Goal: Answer question/provide support: Share knowledge or assist other users

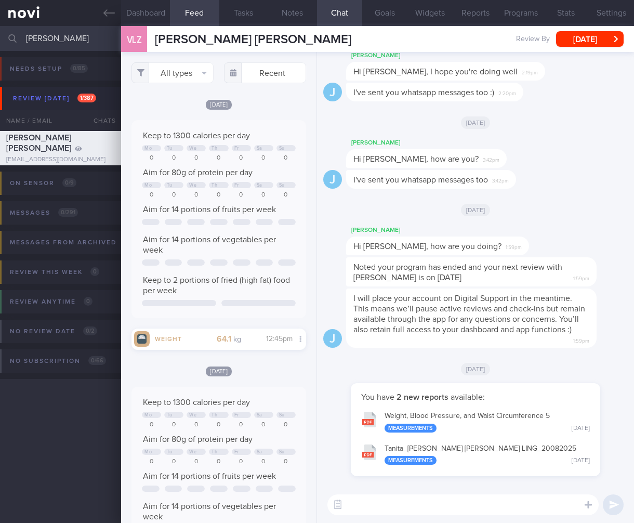
select select "7"
drag, startPoint x: 47, startPoint y: 36, endPoint x: -28, endPoint y: 35, distance: 74.3
click at [0, 35] on html "You are offline! Some functionality will be unavailable Patients New Users Coac…" at bounding box center [317, 261] width 634 height 523
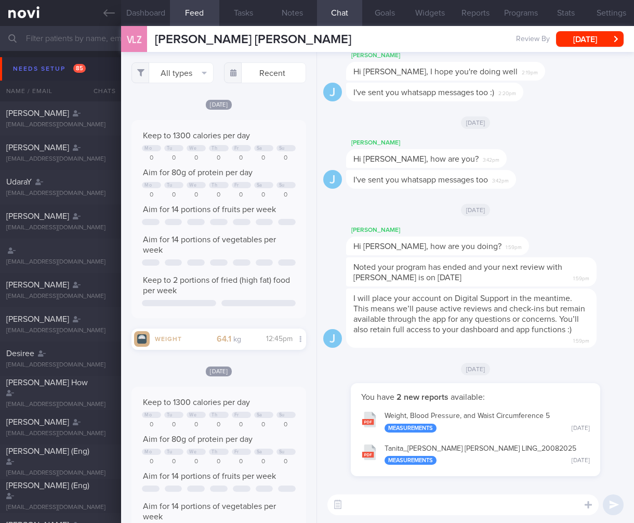
click at [99, 35] on input "text" at bounding box center [317, 38] width 634 height 25
click at [572, 183] on div "J I've sent you whatsapp messages too 3:42pm" at bounding box center [475, 182] width 304 height 25
click at [84, 66] on span "85" at bounding box center [79, 68] width 12 height 9
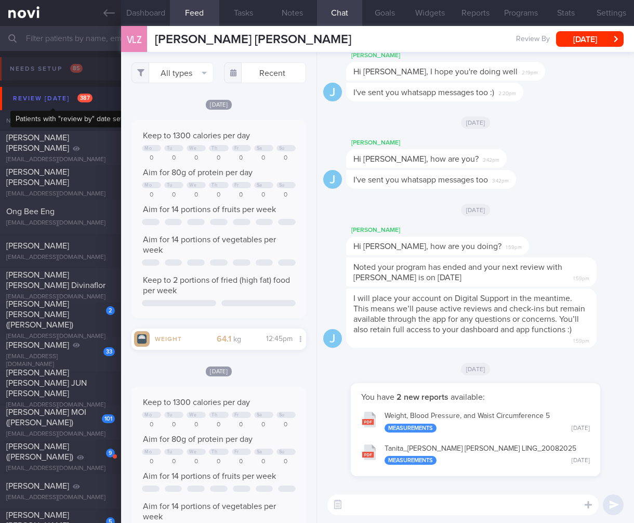
click at [73, 95] on div "Review today 387" at bounding box center [52, 98] width 85 height 14
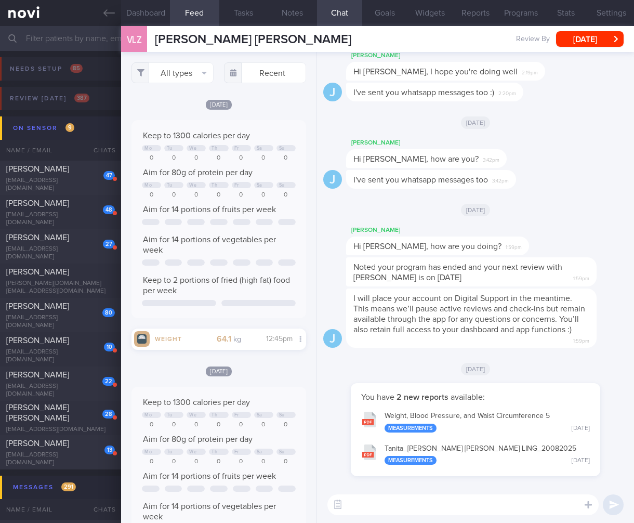
click at [85, 130] on button "On sensor 9" at bounding box center [318, 127] width 637 height 23
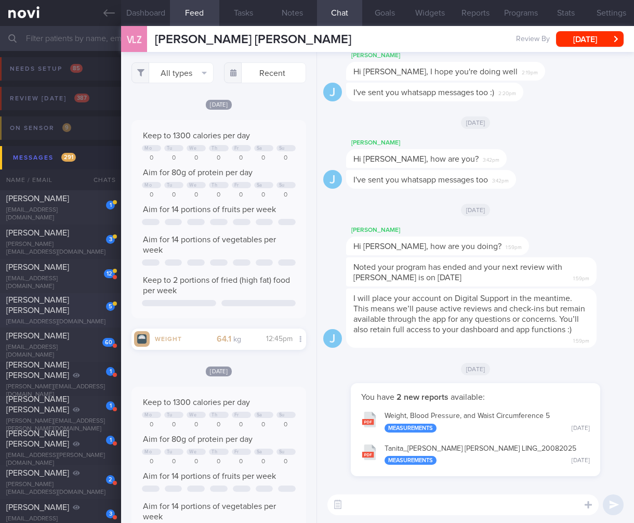
click at [96, 310] on div "5" at bounding box center [103, 303] width 23 height 16
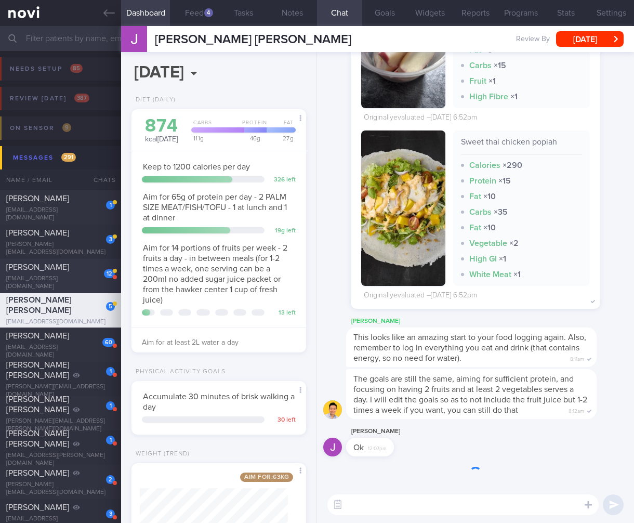
click at [72, 272] on div "Loretta Lau" at bounding box center [59, 267] width 106 height 10
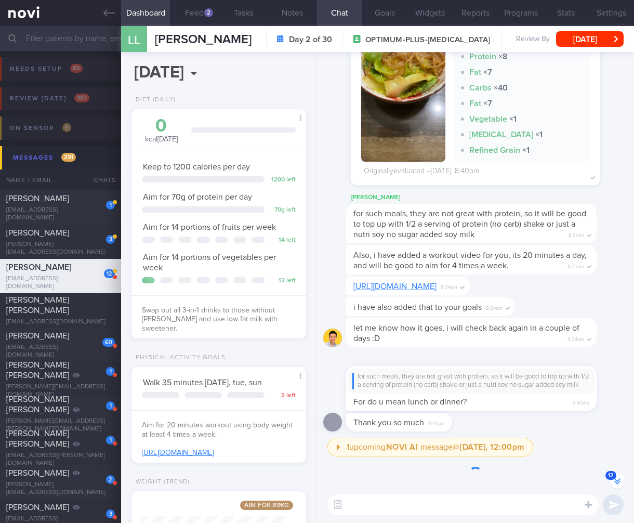
scroll to position [-839, 0]
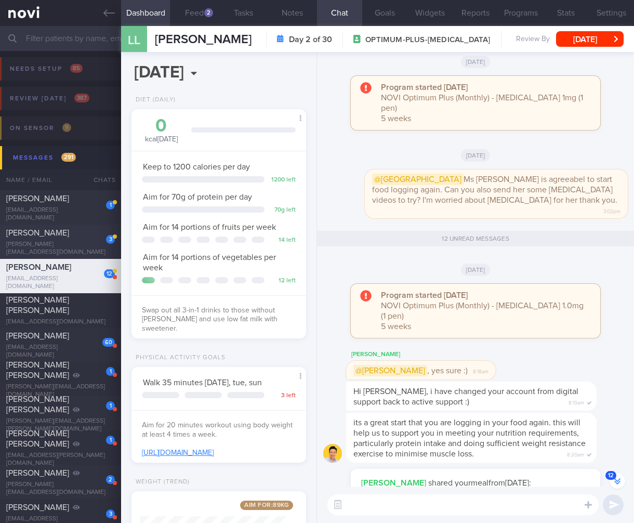
click at [42, 238] on div "NERISSA KOK TANGYA" at bounding box center [59, 233] width 106 height 10
click at [46, 238] on div "NERISSA KOK TANGYA" at bounding box center [59, 233] width 106 height 10
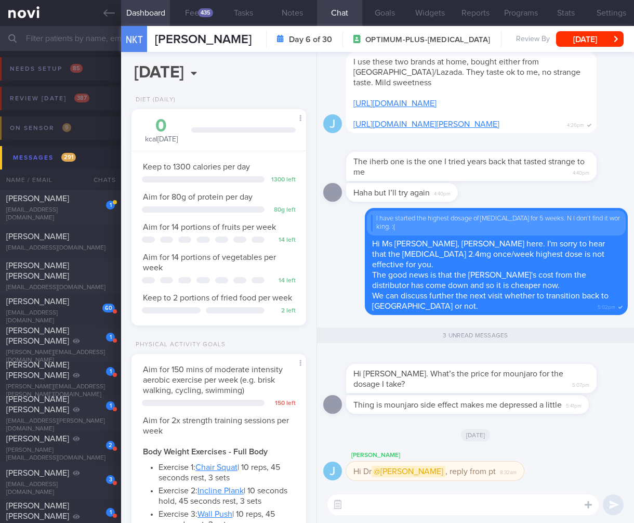
click at [501, 501] on textarea at bounding box center [462, 504] width 271 height 21
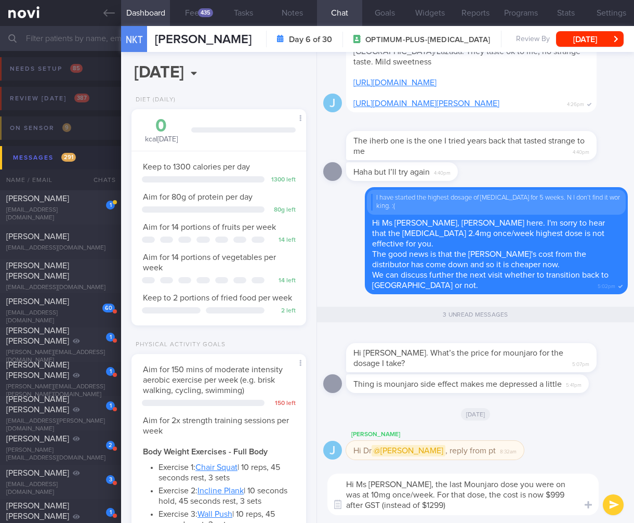
type textarea "Hi Ms Nerissa, the last Mounjaro dose you were on was at 10mg once/week. For th…"
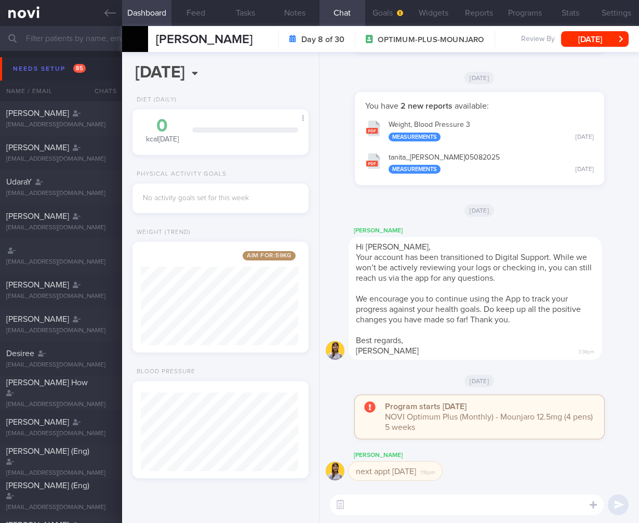
select select "7"
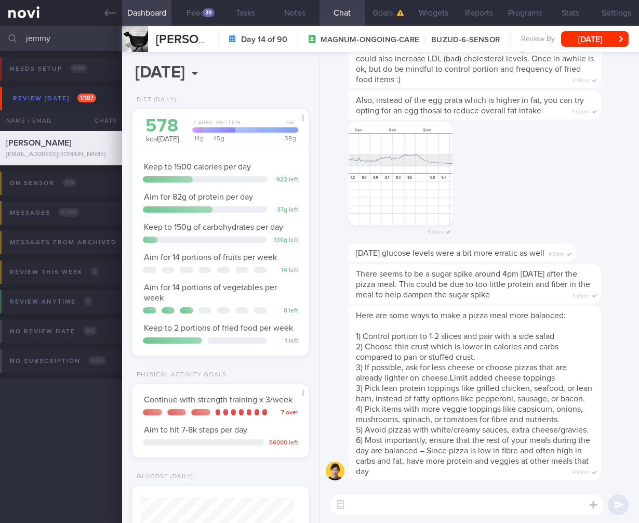
select select "7"
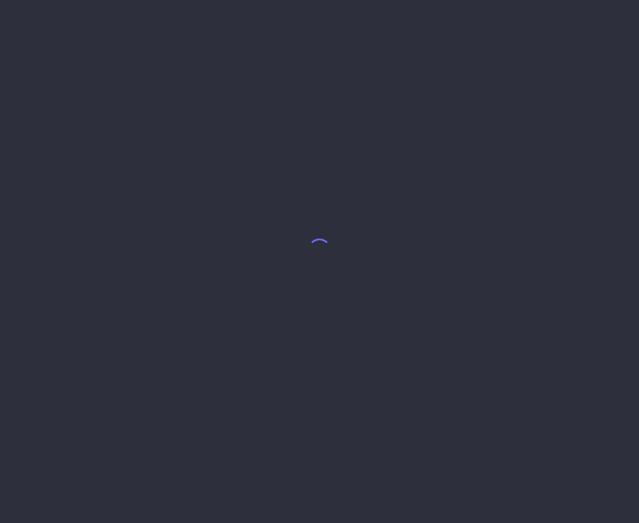
select select "6"
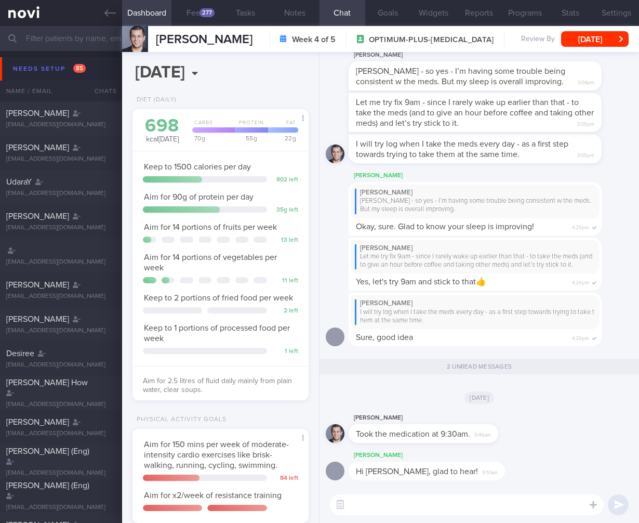
scroll to position [90, 150]
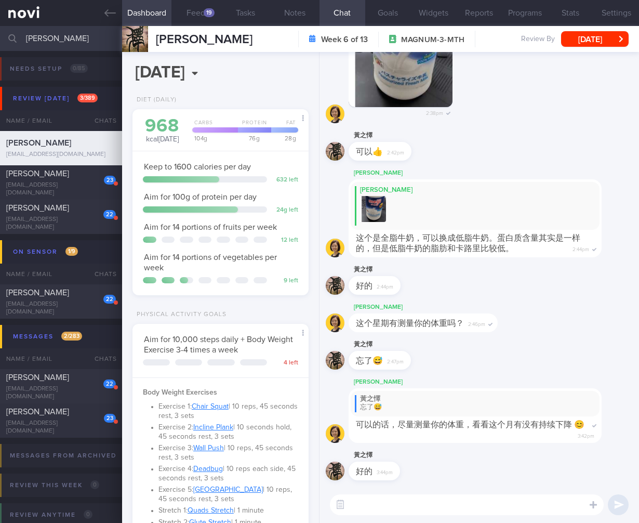
scroll to position [90, 150]
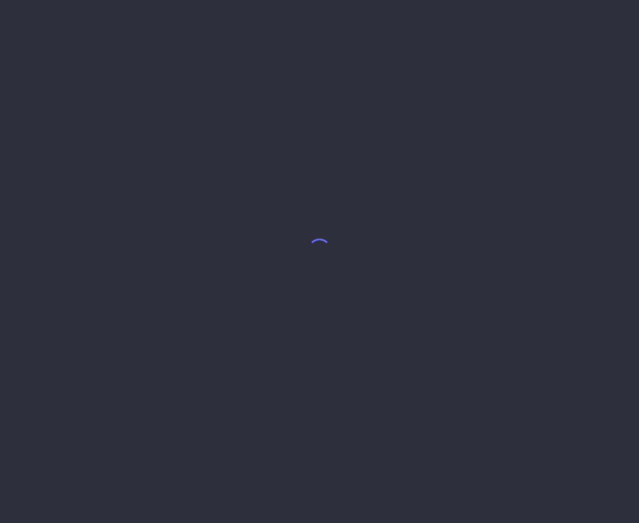
select select "6"
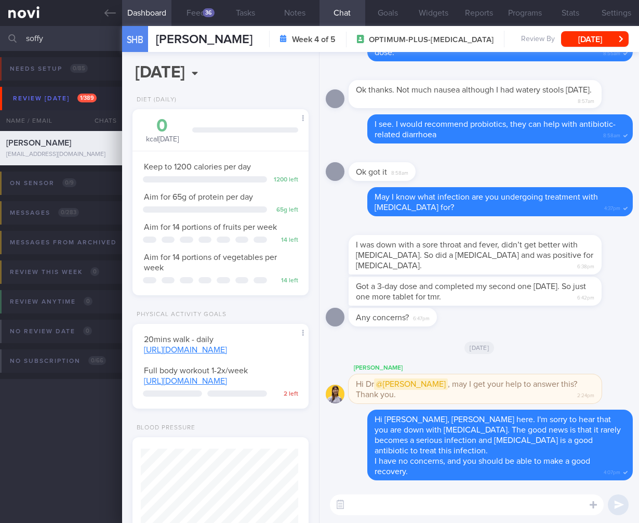
scroll to position [90, 150]
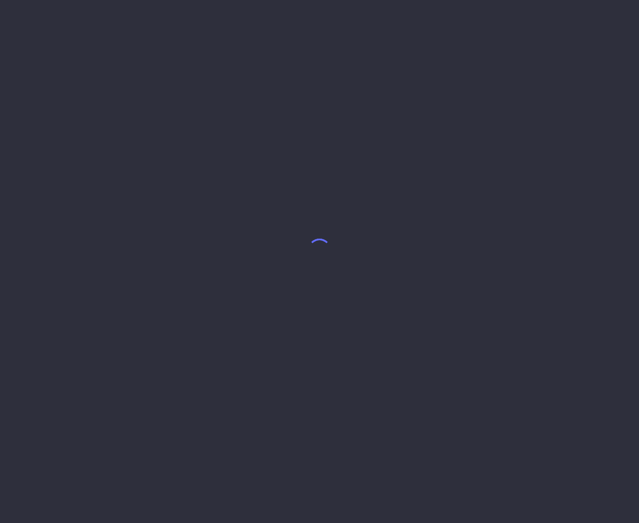
select select "7"
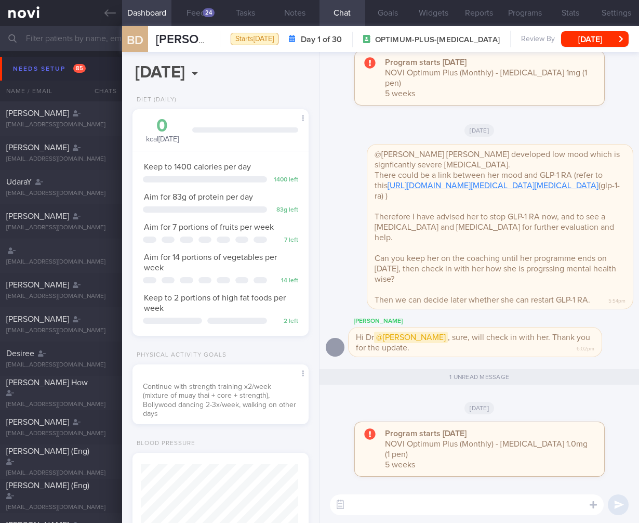
scroll to position [519361, 519300]
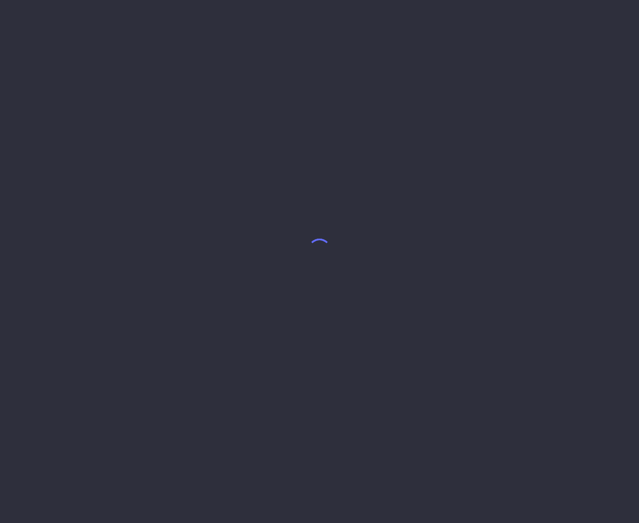
select select "4"
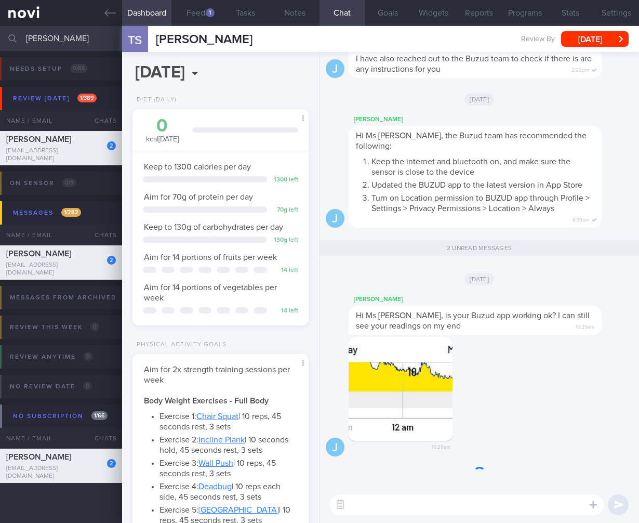
scroll to position [77, 154]
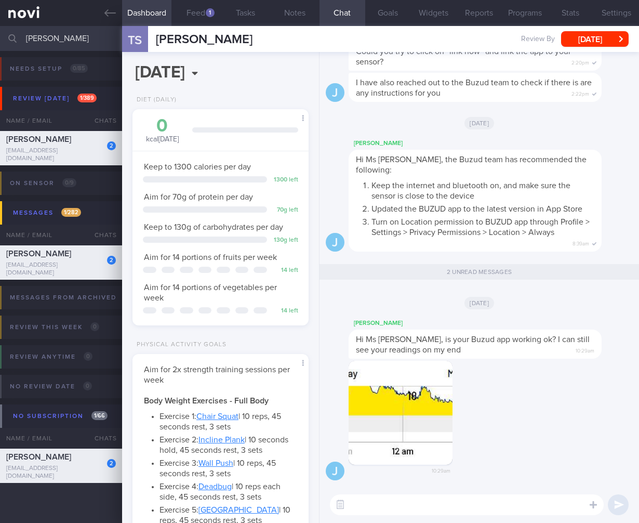
click at [398, 384] on button "button" at bounding box center [401, 412] width 104 height 104
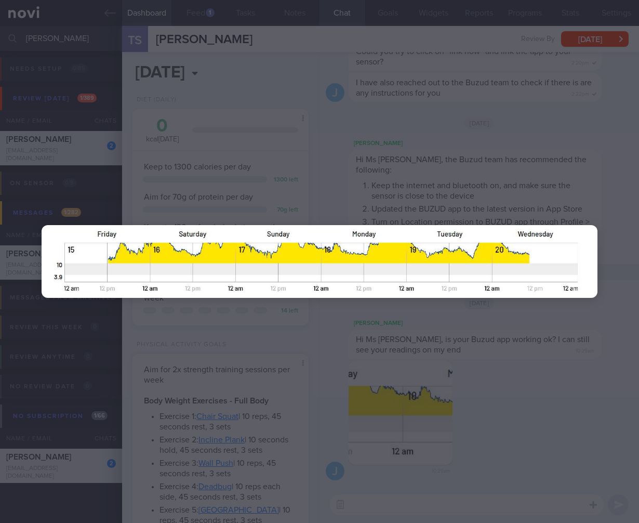
click at [557, 343] on div at bounding box center [319, 261] width 639 height 523
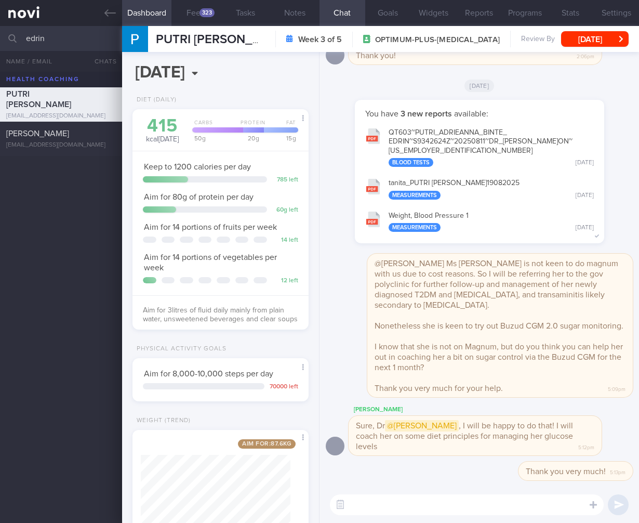
scroll to position [90, 150]
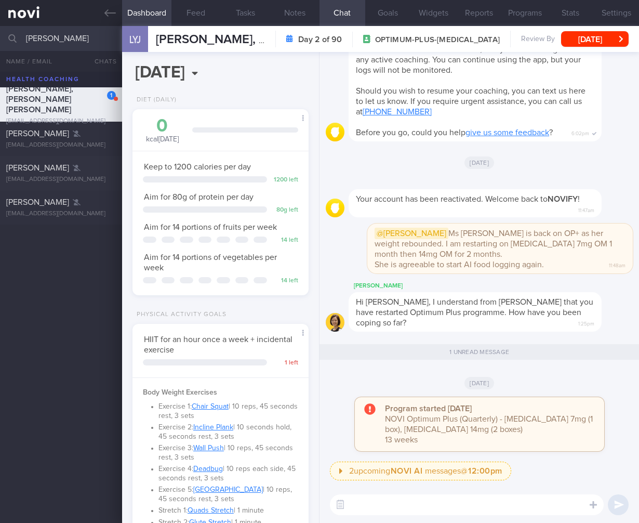
select select "7"
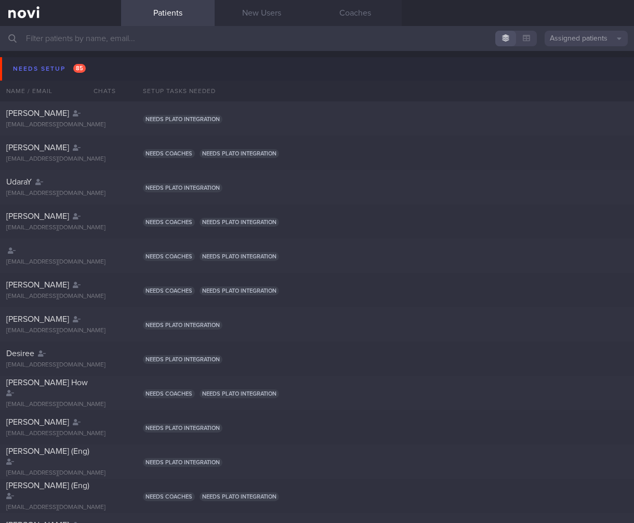
click at [180, 41] on input "text" at bounding box center [317, 38] width 634 height 25
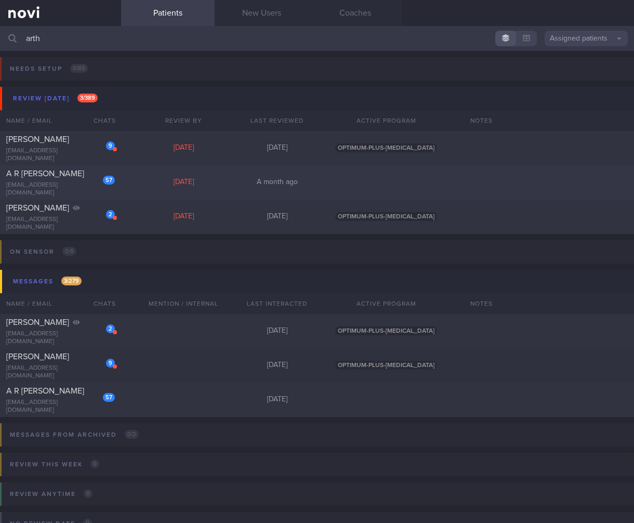
type input "arth"
click at [69, 178] on div "A R ARTHI PRIYANKA" at bounding box center [59, 173] width 106 height 10
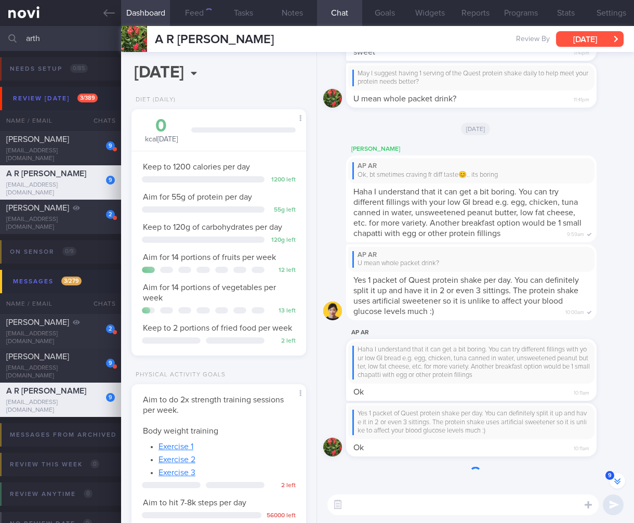
scroll to position [-263, 0]
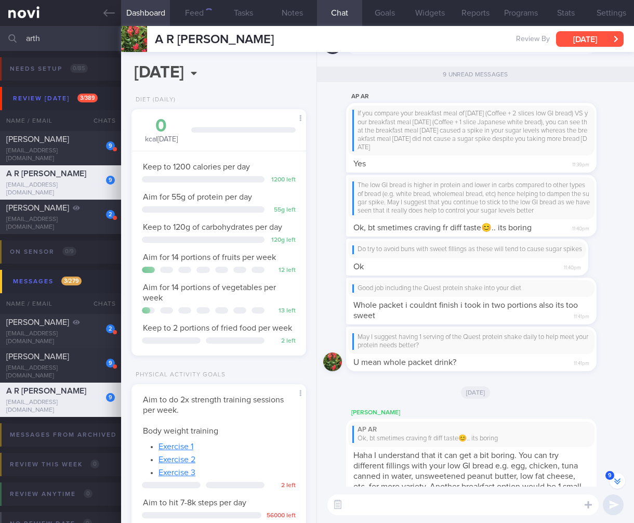
click at [582, 35] on button "Mon, 21 Jul" at bounding box center [590, 39] width 68 height 16
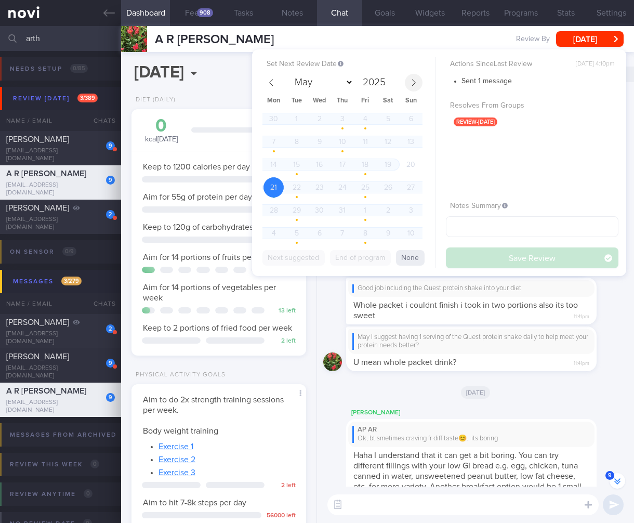
scroll to position [76, 152]
click at [411, 82] on icon at bounding box center [413, 82] width 7 height 7
click at [268, 83] on icon at bounding box center [271, 82] width 7 height 7
select select "7"
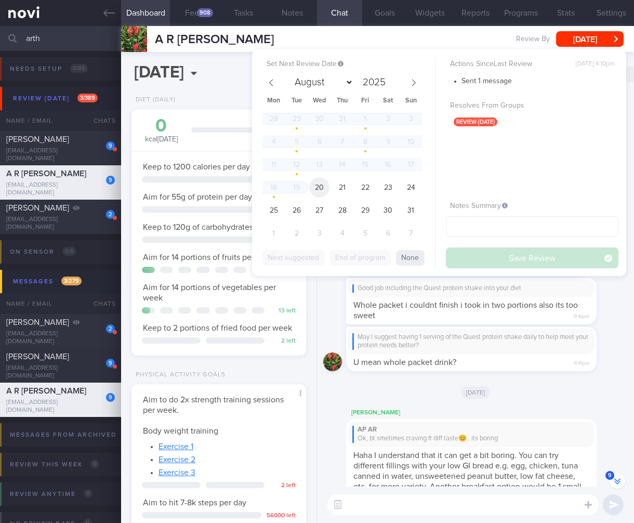
click at [316, 189] on span "20" at bounding box center [319, 187] width 20 height 20
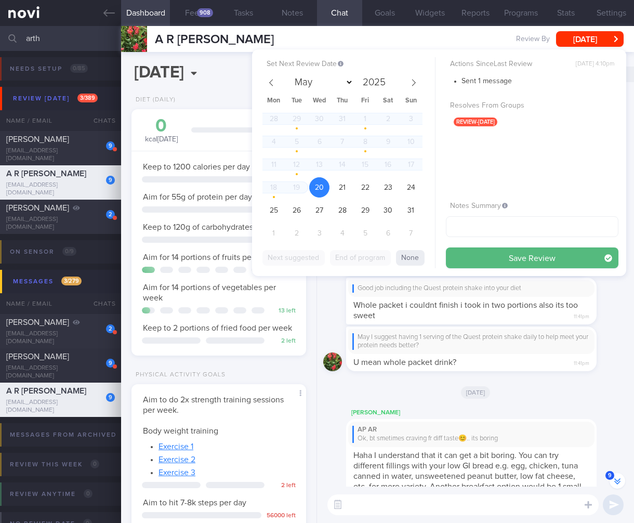
click at [530, 255] on button "Save Review" at bounding box center [532, 257] width 172 height 21
click at [524, 360] on div "May I suggest having 1 serving of the Quest protein shake daily to help meet yo…" at bounding box center [471, 348] width 250 height 45
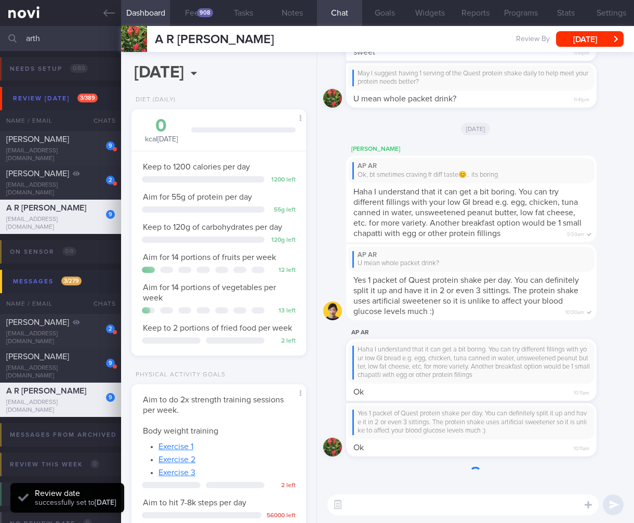
scroll to position [379, 0]
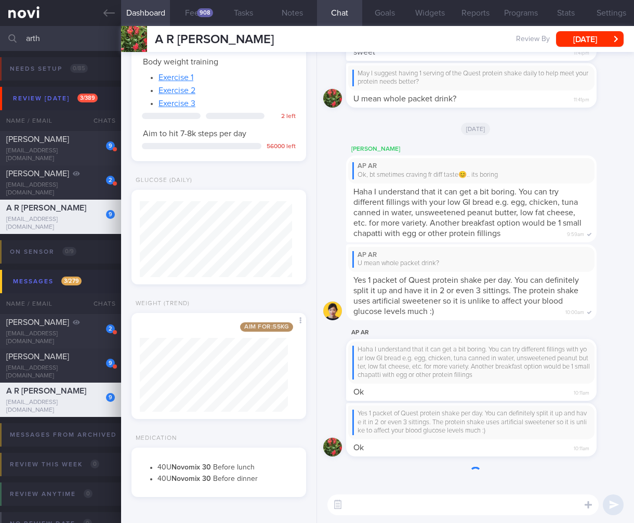
drag, startPoint x: 42, startPoint y: 35, endPoint x: 57, endPoint y: 40, distance: 15.4
click at [42, 35] on input "arth" at bounding box center [317, 38] width 634 height 25
drag, startPoint x: 57, startPoint y: 40, endPoint x: -52, endPoint y: 32, distance: 108.9
click at [0, 32] on html "You are offline! Some functionality will be unavailable Patients New Users Coac…" at bounding box center [317, 261] width 634 height 523
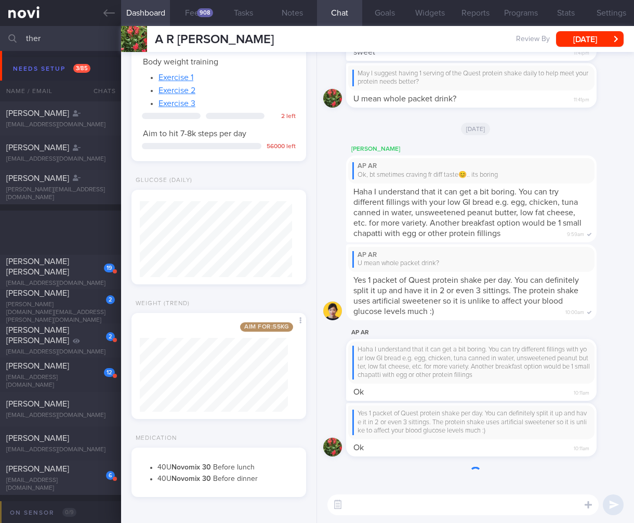
scroll to position [406, 0]
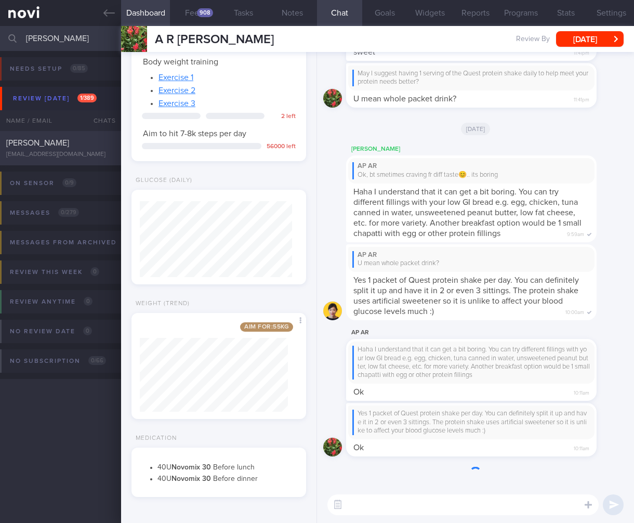
type input "[PERSON_NAME]"
click at [49, 154] on div "[EMAIL_ADDRESS][DOMAIN_NAME]" at bounding box center [60, 155] width 109 height 8
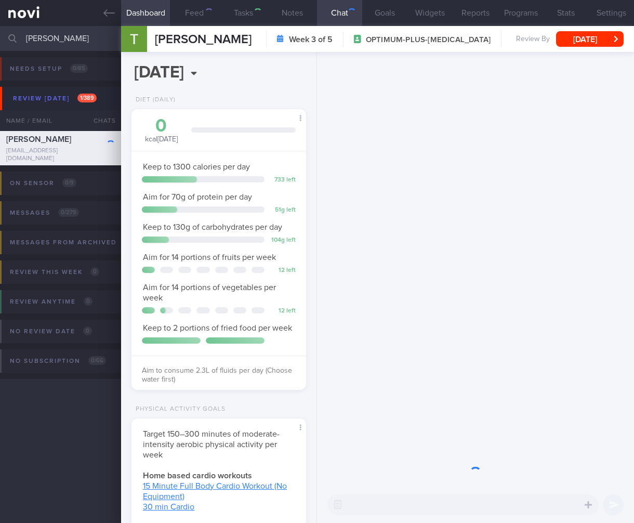
scroll to position [89, 148]
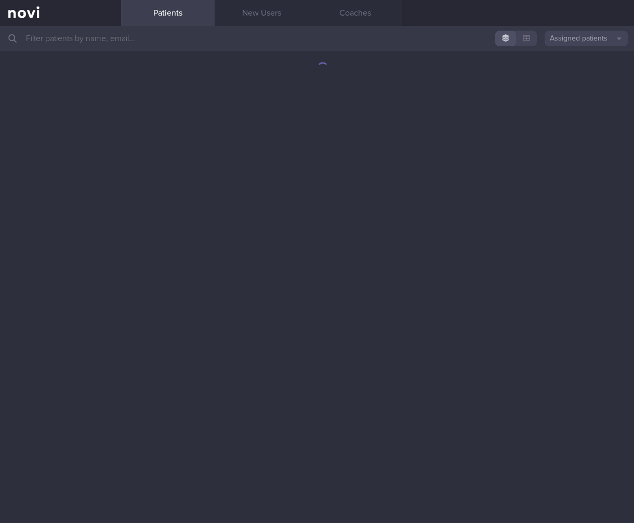
click at [216, 46] on input "text" at bounding box center [317, 38] width 634 height 25
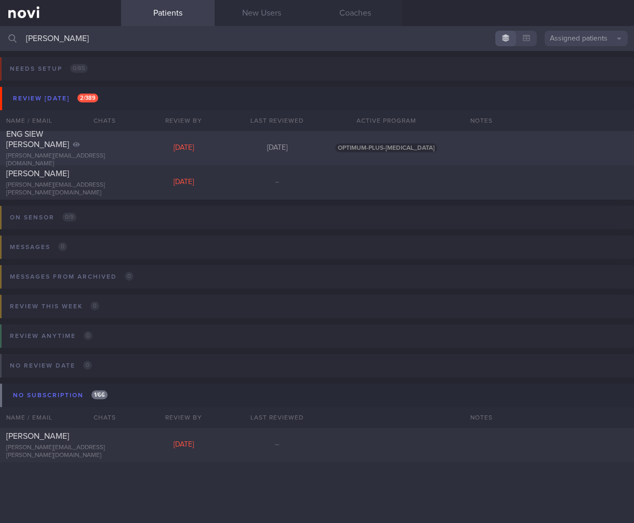
type input "marianne"
click at [123, 149] on div "ENG SIEW YIN, MARIANNE marianne.engsy@gmail.com Mon, 28 Jul 24 days ago OPTIMUM…" at bounding box center [317, 148] width 634 height 34
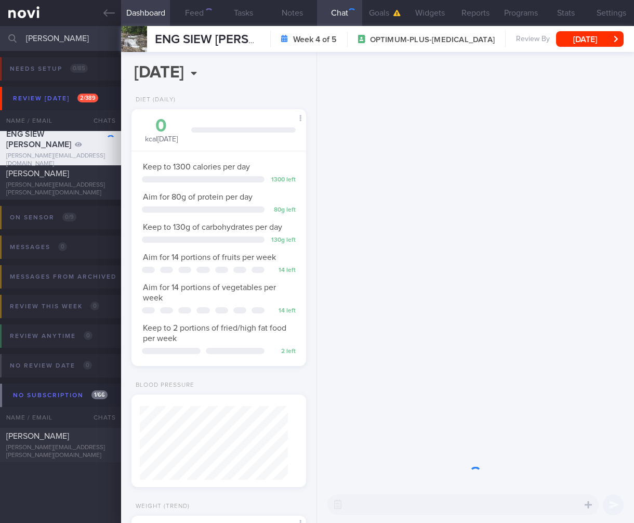
scroll to position [89, 148]
click at [597, 39] on button "Mon, 28 Jul" at bounding box center [590, 39] width 68 height 16
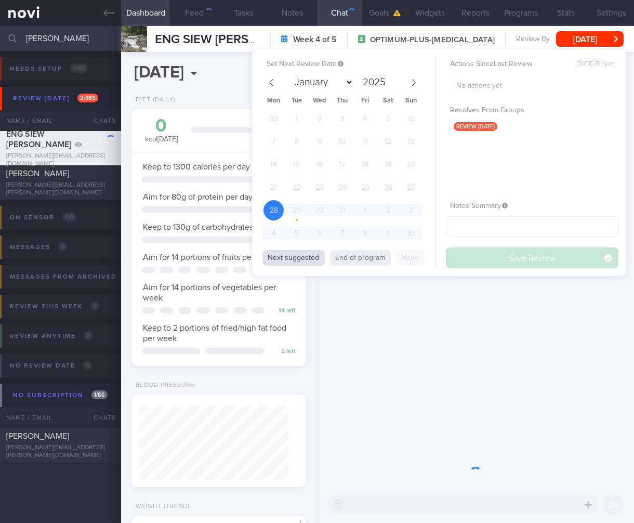
click at [309, 258] on button "Next suggested" at bounding box center [293, 258] width 62 height 16
select select "7"
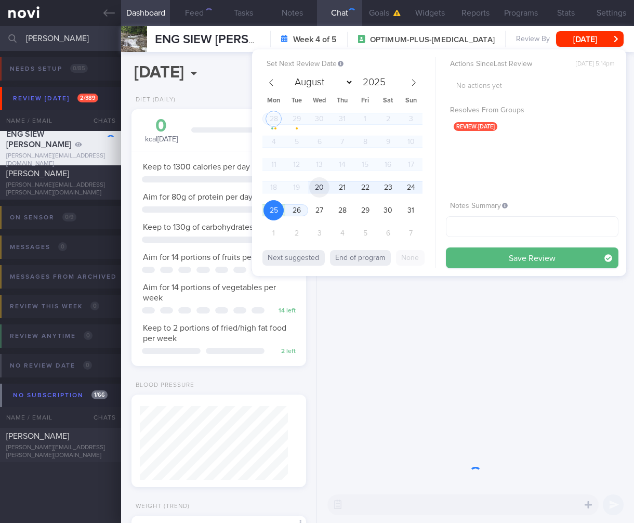
click at [317, 190] on span "20" at bounding box center [319, 187] width 20 height 20
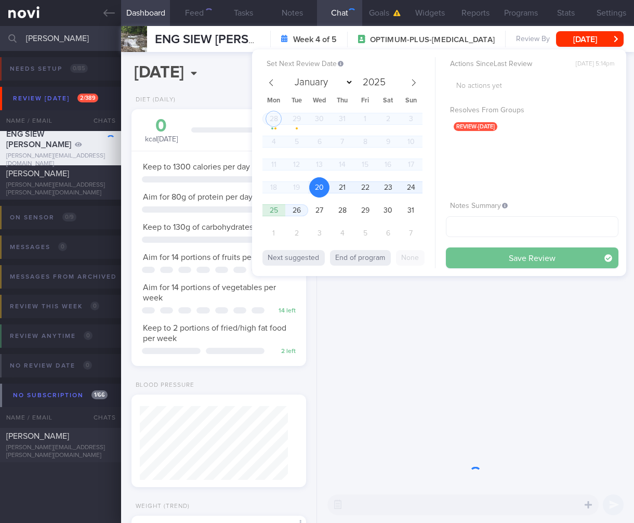
click at [517, 264] on button "Save Review" at bounding box center [532, 257] width 172 height 21
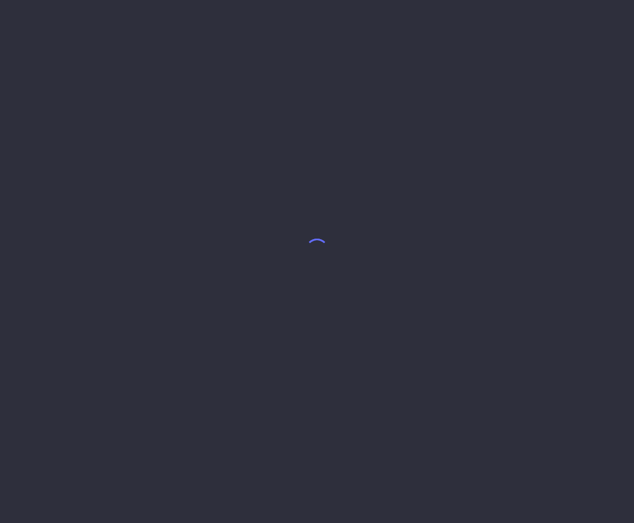
select select "7"
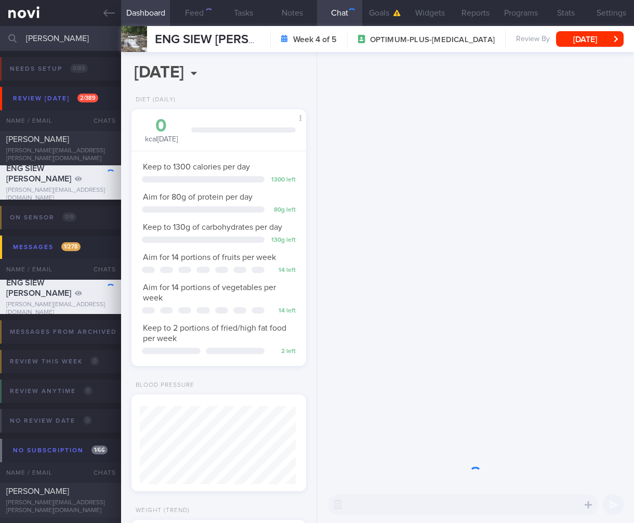
scroll to position [89, 148]
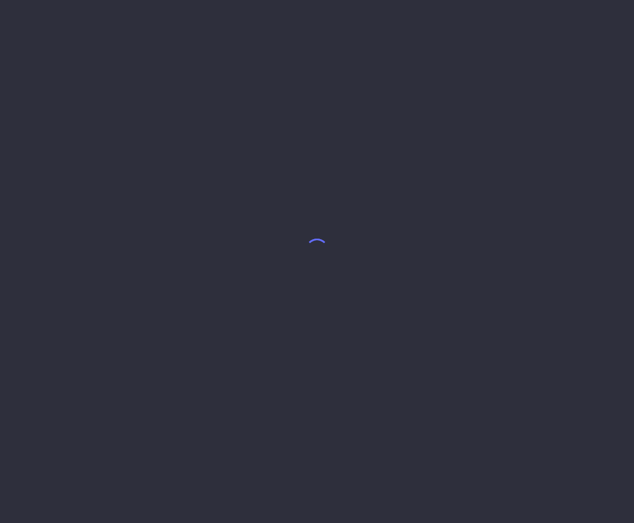
select select "7"
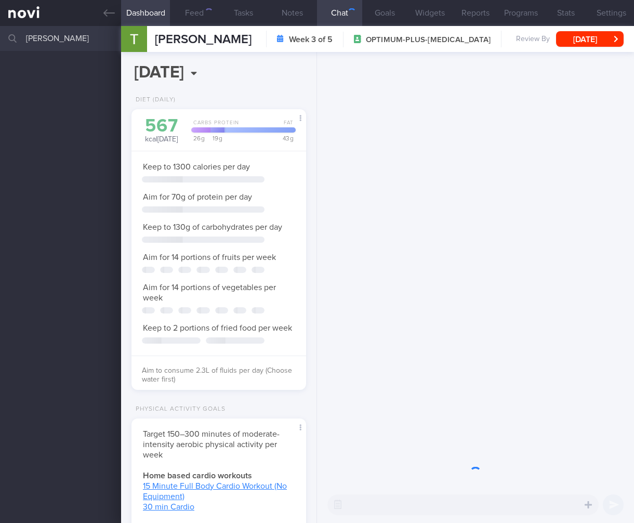
scroll to position [519361, 519302]
